Goal: Book appointment/travel/reservation

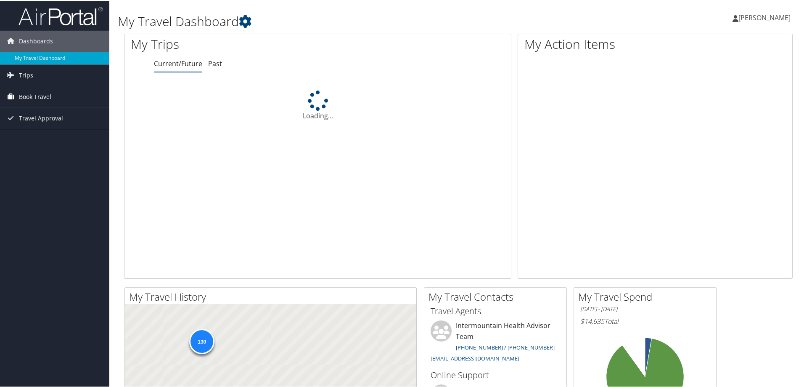
click at [40, 99] on span "Book Travel" at bounding box center [35, 95] width 32 height 21
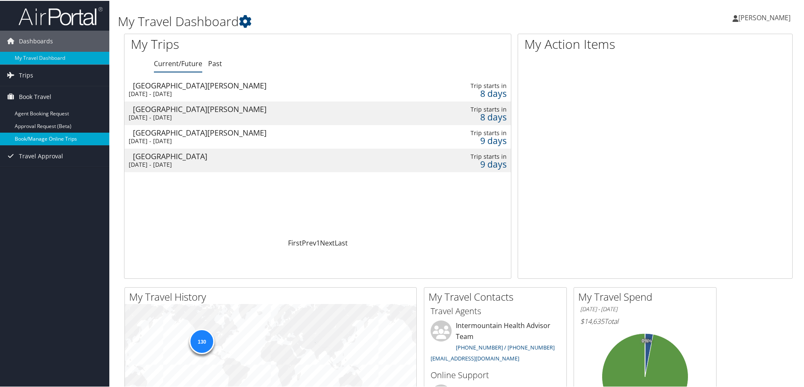
click at [48, 137] on link "Book/Manage Online Trips" at bounding box center [54, 138] width 109 height 13
